Goal: Information Seeking & Learning: Learn about a topic

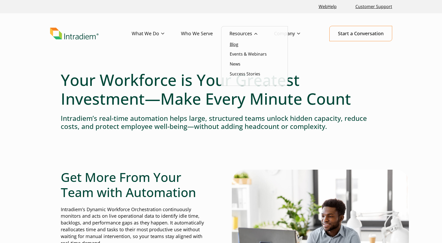
click at [237, 43] on link "Blog" at bounding box center [234, 44] width 9 height 6
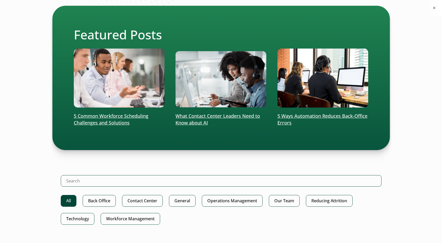
scroll to position [118, 0]
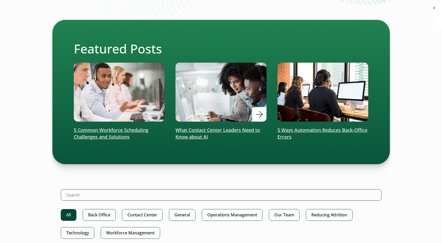
click at [200, 129] on p "What Contact Center Leaders Need to Know about AI" at bounding box center [221, 134] width 91 height 14
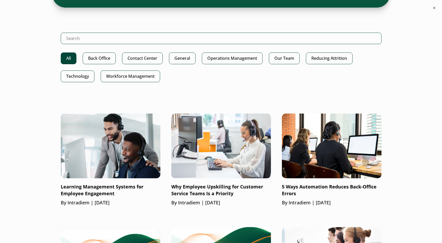
scroll to position [326, 0]
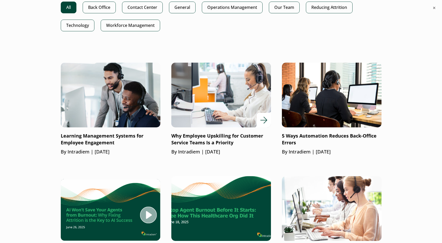
click at [214, 137] on p "Why Employee Upskilling for Customer Service Teams Is a Priority" at bounding box center [221, 140] width 100 height 14
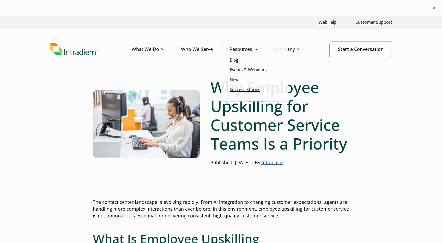
click at [240, 91] on link "Success Stories" at bounding box center [245, 90] width 31 height 6
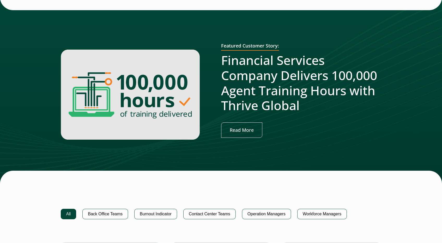
scroll to position [17, 0]
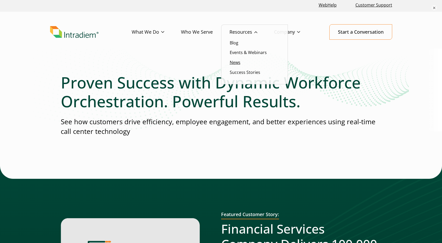
click at [237, 64] on link "News" at bounding box center [235, 62] width 11 height 6
